Goal: Task Accomplishment & Management: Manage account settings

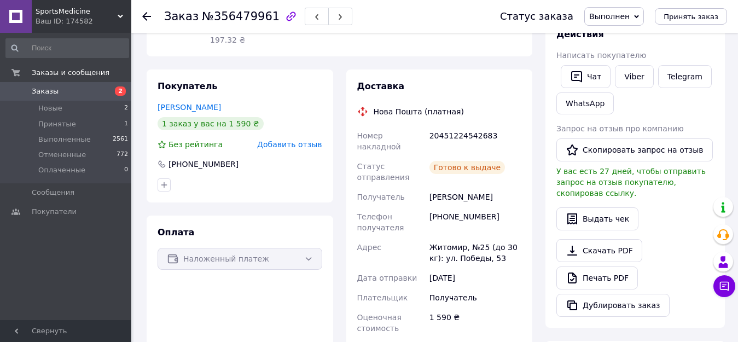
scroll to position [182, 0]
click at [63, 109] on li "Новые 2" at bounding box center [67, 108] width 135 height 15
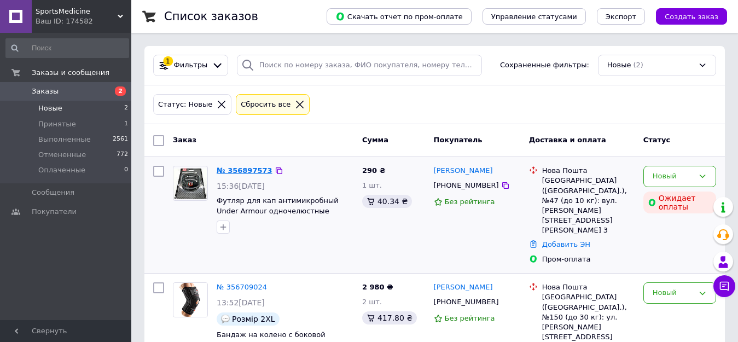
click at [246, 171] on link "№ 356897573" at bounding box center [245, 170] width 56 height 8
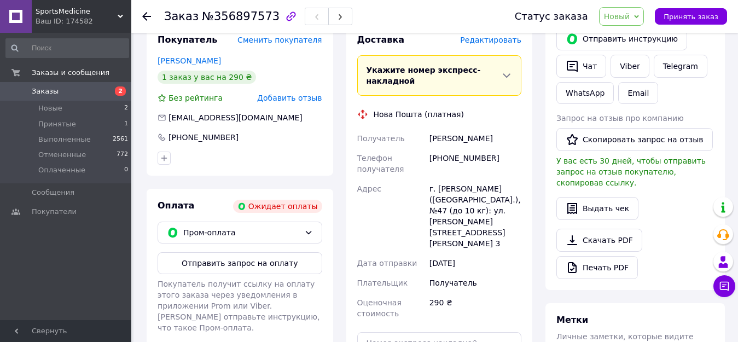
scroll to position [241, 0]
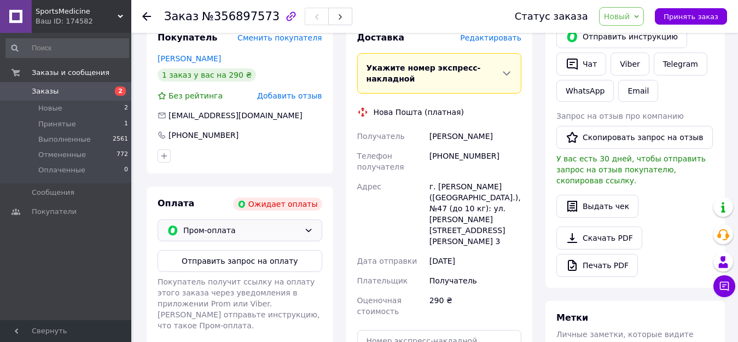
click at [222, 224] on span "Пром-оплата" at bounding box center [241, 230] width 117 height 12
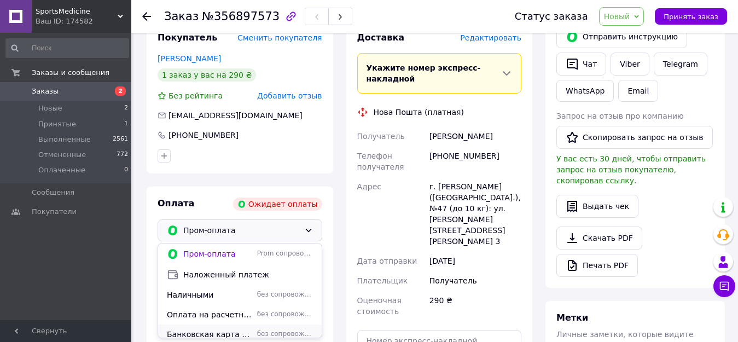
click at [230, 329] on span "Банковская карта ([CREDIT_CARD_NUMBER])" at bounding box center [210, 334] width 86 height 11
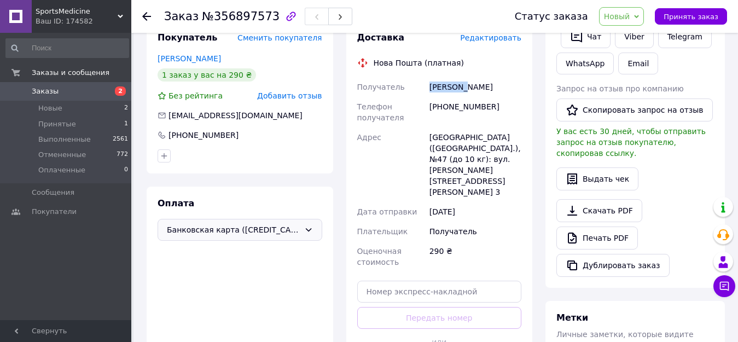
drag, startPoint x: 428, startPoint y: 76, endPoint x: 463, endPoint y: 77, distance: 35.6
click at [463, 77] on div "[PERSON_NAME]" at bounding box center [475, 87] width 96 height 20
copy div "[PERSON_NAME]"
drag, startPoint x: 443, startPoint y: 95, endPoint x: 486, endPoint y: 98, distance: 43.3
click at [486, 98] on div "[PHONE_NUMBER]" at bounding box center [475, 112] width 96 height 31
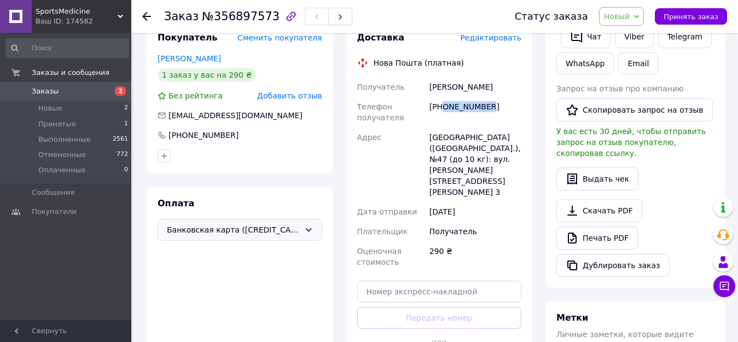
copy div "0985633600"
click at [687, 15] on span "Принять заказ" at bounding box center [691, 17] width 55 height 8
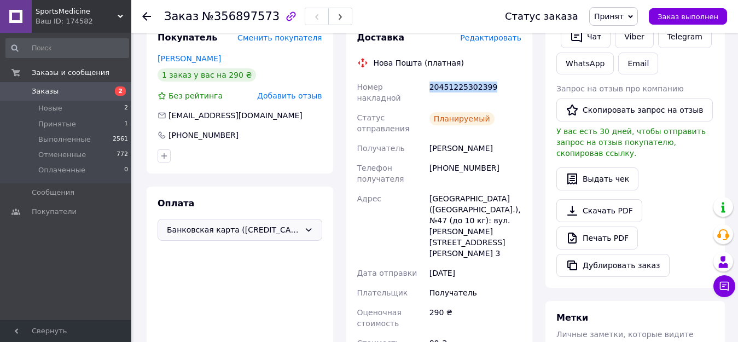
drag, startPoint x: 429, startPoint y: 76, endPoint x: 491, endPoint y: 78, distance: 61.9
click at [491, 78] on div "20451225302399" at bounding box center [475, 92] width 96 height 31
copy div "20451225302399"
click at [685, 13] on span "Заказ выполнен" at bounding box center [688, 17] width 61 height 8
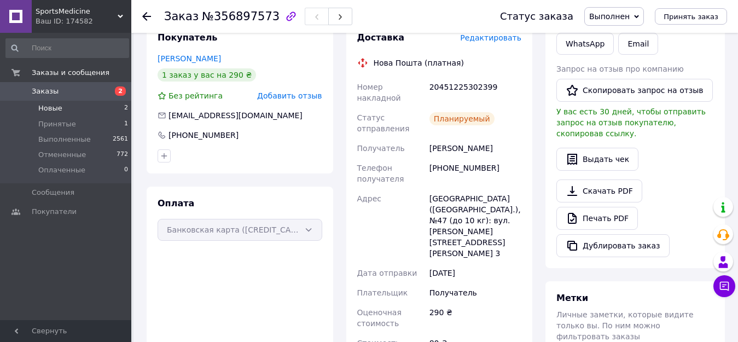
click at [41, 109] on span "Новые" at bounding box center [50, 108] width 24 height 10
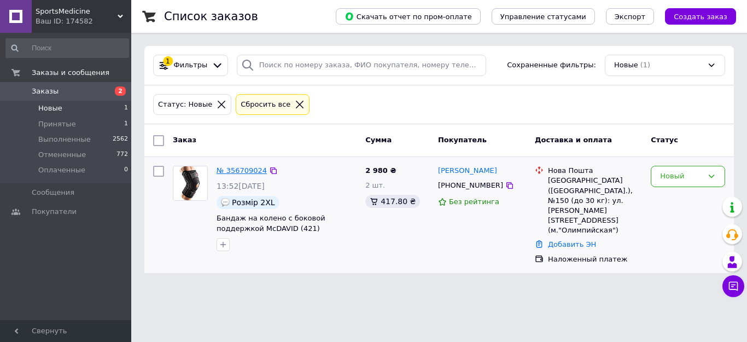
click at [232, 171] on link "№ 356709024" at bounding box center [242, 170] width 50 height 8
